Goal: Register for event/course

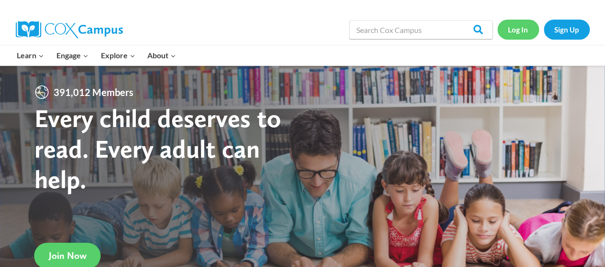
click at [515, 31] on link "Log In" at bounding box center [519, 30] width 42 height 20
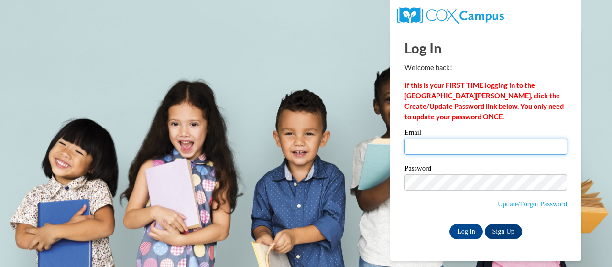
click at [438, 147] on input "Email" at bounding box center [486, 147] width 163 height 16
type input "e046075@muscogee.k12.ga.us"
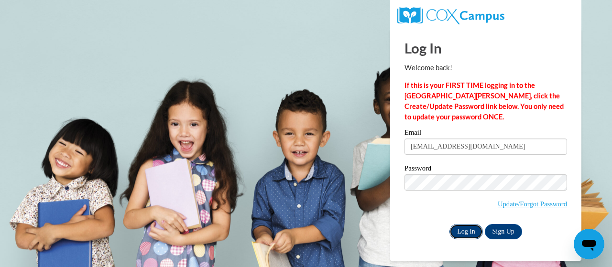
click at [463, 232] on input "Log In" at bounding box center [466, 231] width 33 height 15
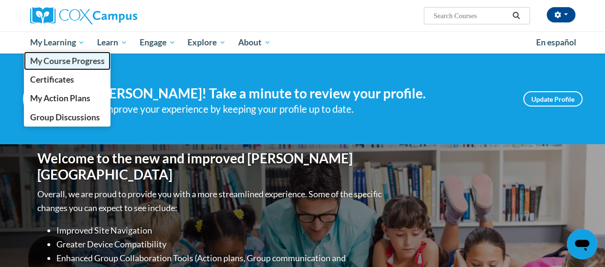
click at [87, 60] on span "My Course Progress" at bounding box center [67, 61] width 75 height 10
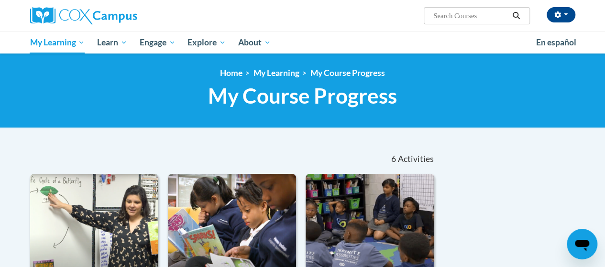
click at [475, 18] on input "Search..." at bounding box center [470, 15] width 77 height 11
type input "Vocabulary Instruction"
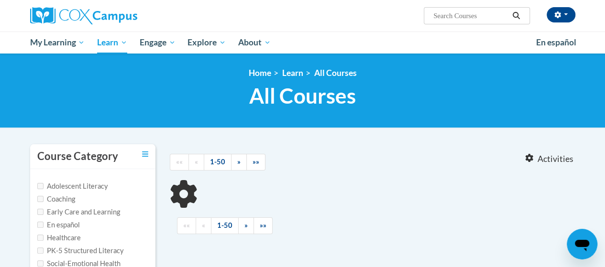
type input "Vocabulary Instruction"
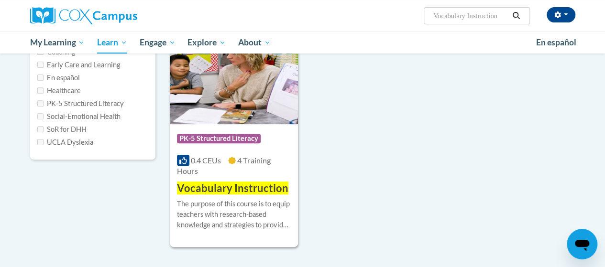
scroll to position [154, 0]
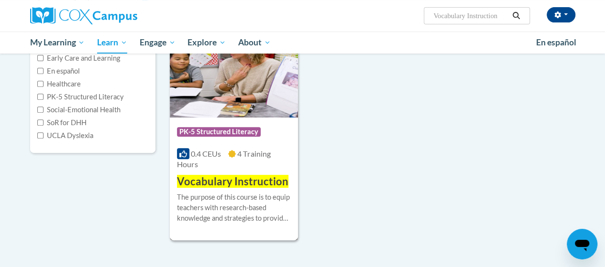
click at [219, 111] on img at bounding box center [234, 69] width 128 height 98
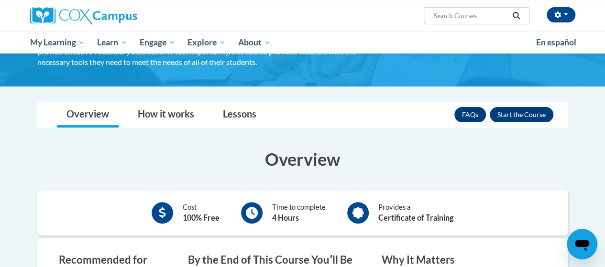
scroll to position [92, 0]
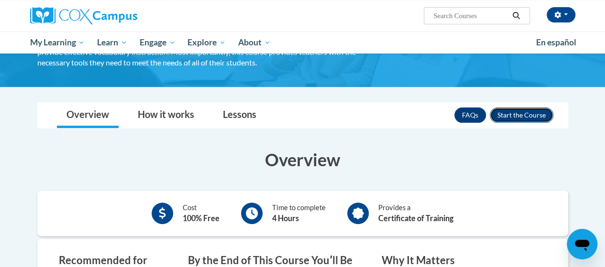
click at [539, 117] on button "Enroll" at bounding box center [522, 115] width 64 height 15
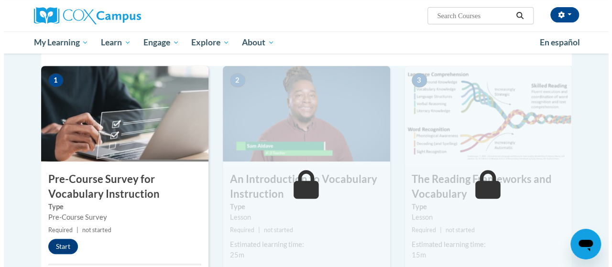
scroll to position [198, 0]
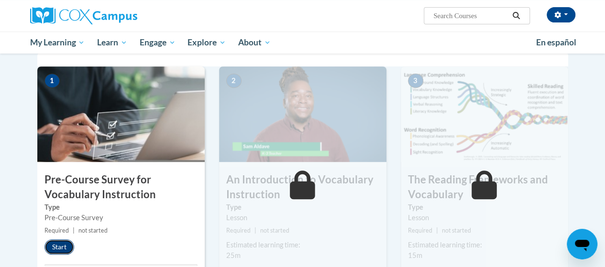
click at [70, 244] on button "Start" at bounding box center [59, 247] width 30 height 15
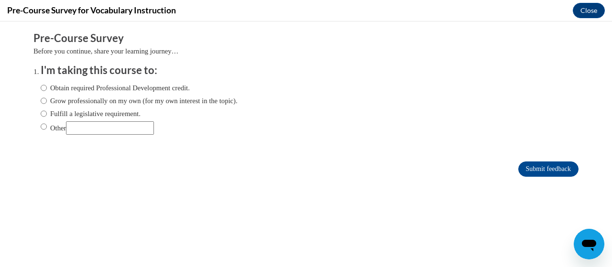
scroll to position [0, 0]
click at [144, 85] on label "Obtain required Professional Development credit." at bounding box center [115, 88] width 149 height 11
click at [47, 85] on input "Obtain required Professional Development credit." at bounding box center [44, 88] width 6 height 11
radio input "true"
click at [546, 166] on input "Submit feedback" at bounding box center [549, 169] width 60 height 15
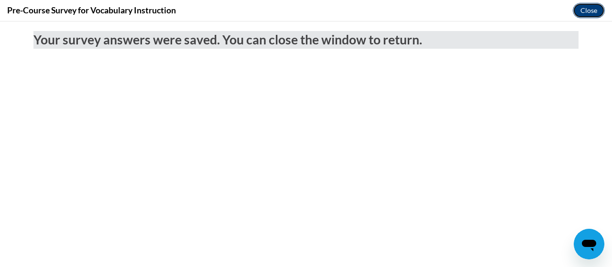
click at [597, 9] on button "Close" at bounding box center [589, 10] width 32 height 15
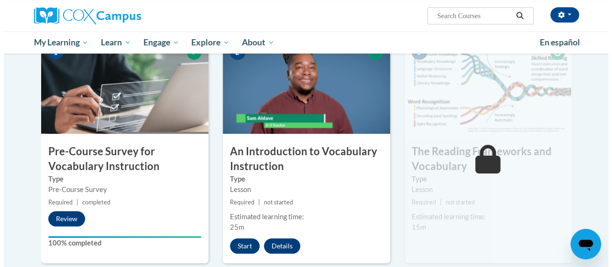
scroll to position [225, 0]
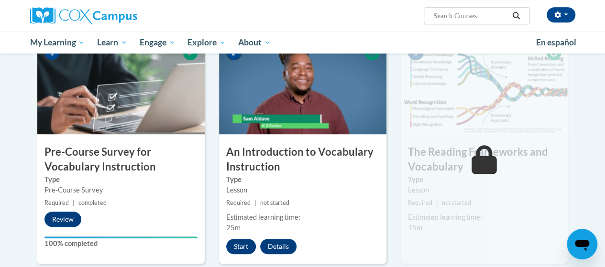
click at [232, 238] on div "2 An Introduction to Vocabulary Instruction Type Lesson Required | not started …" at bounding box center [302, 151] width 167 height 225
click at [236, 247] on button "Start" at bounding box center [241, 246] width 30 height 15
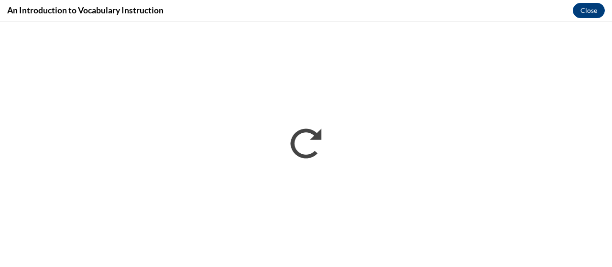
scroll to position [0, 0]
